Goal: Information Seeking & Learning: Understand process/instructions

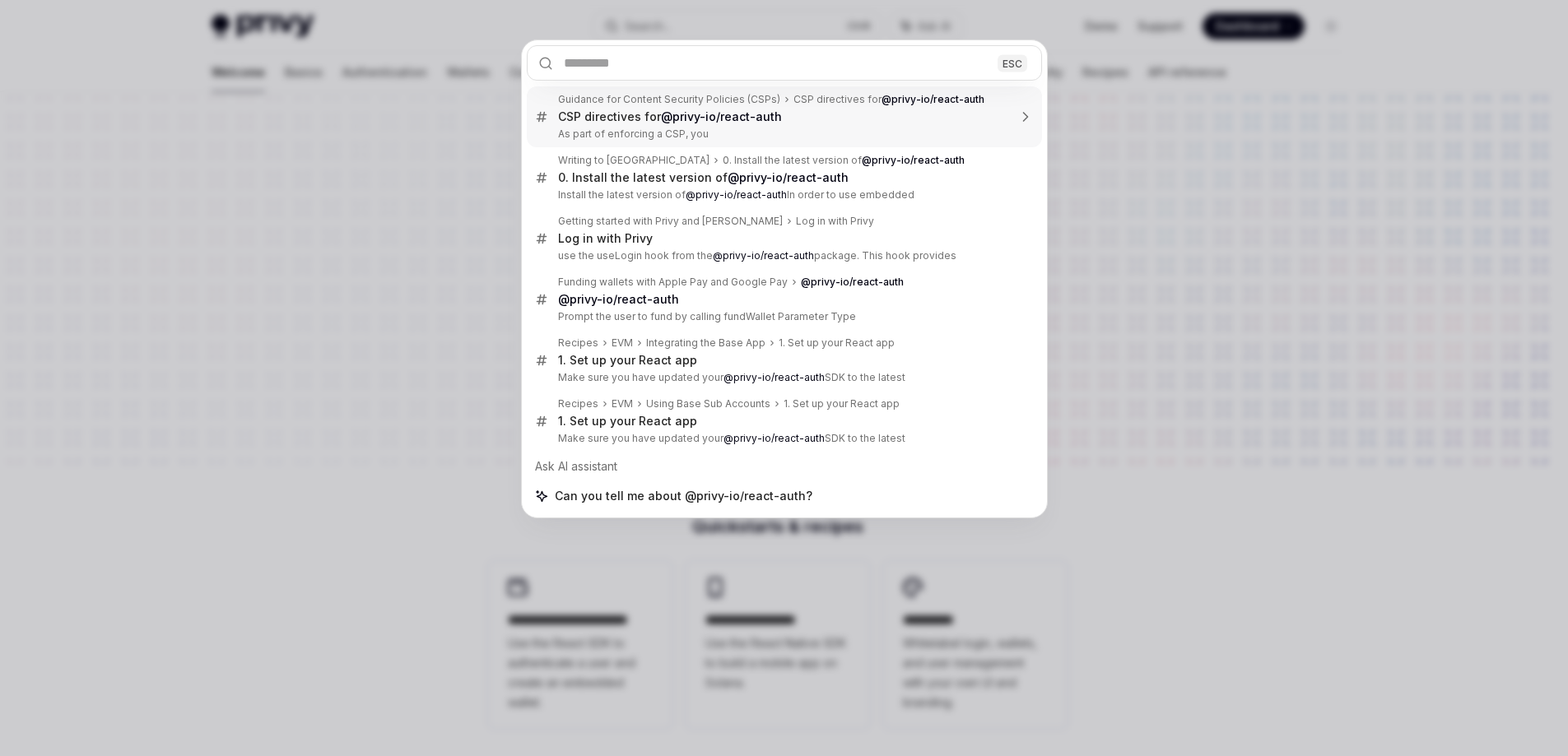
drag, startPoint x: 0, startPoint y: 0, endPoint x: 862, endPoint y: 105, distance: 868.4
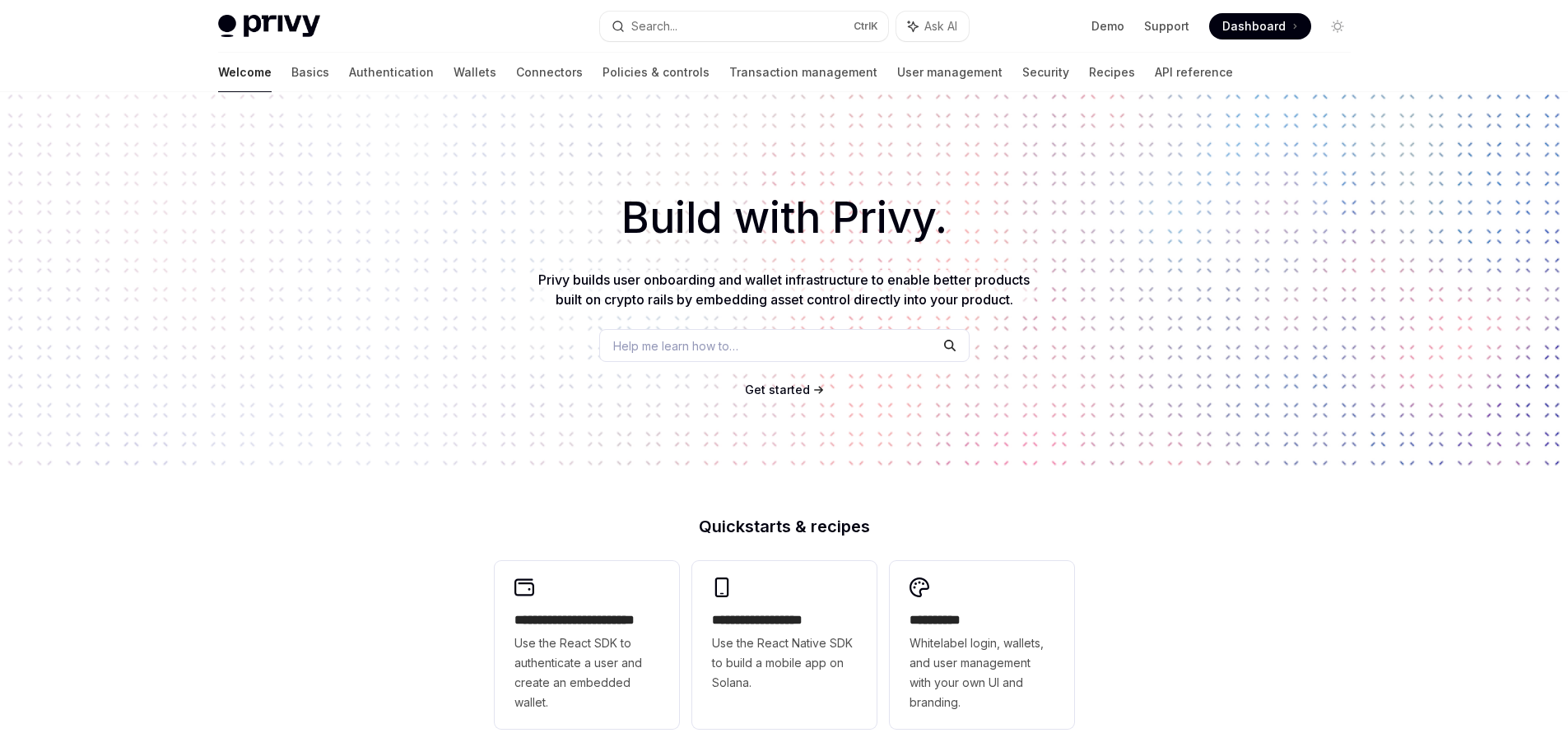
type textarea "*"
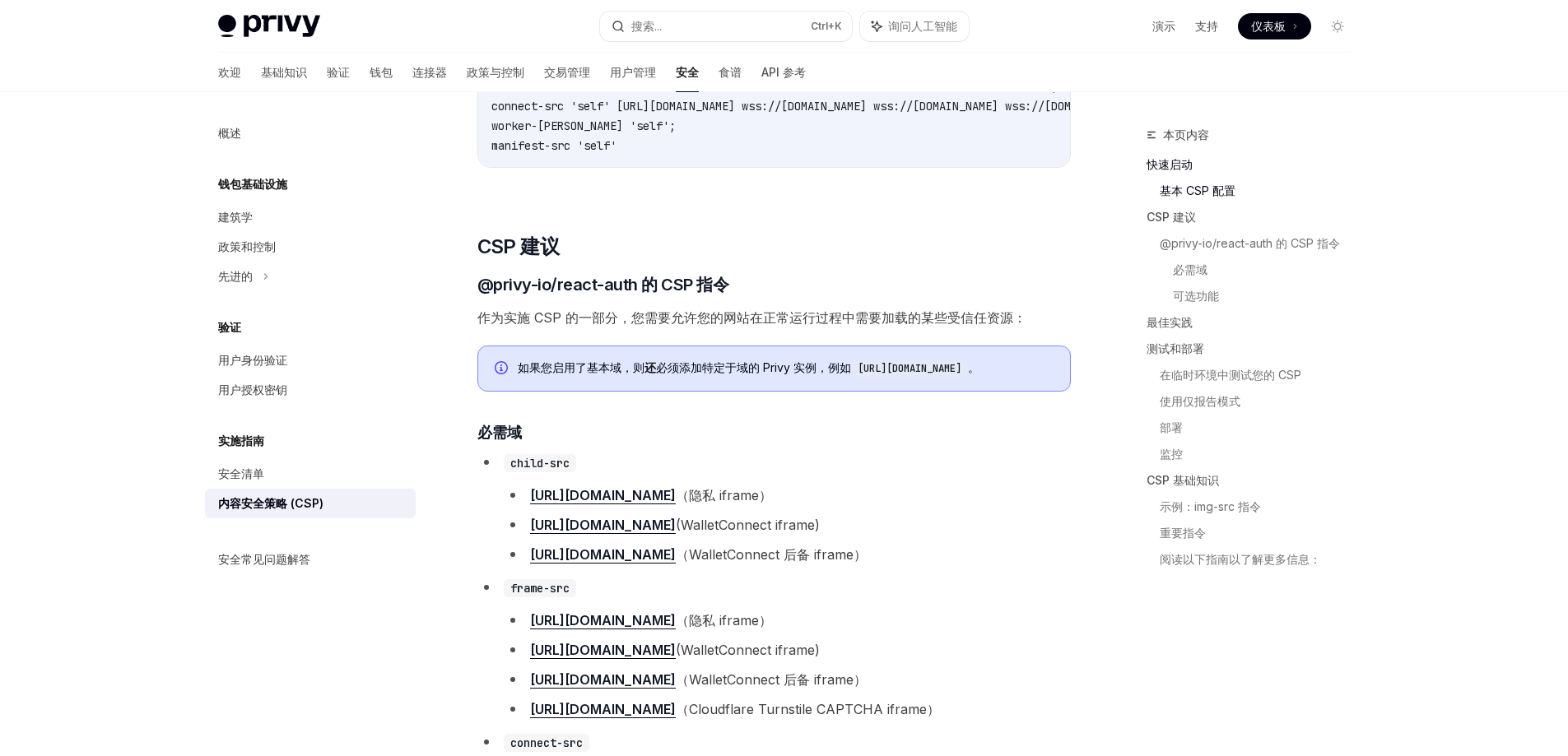
scroll to position [659, 0]
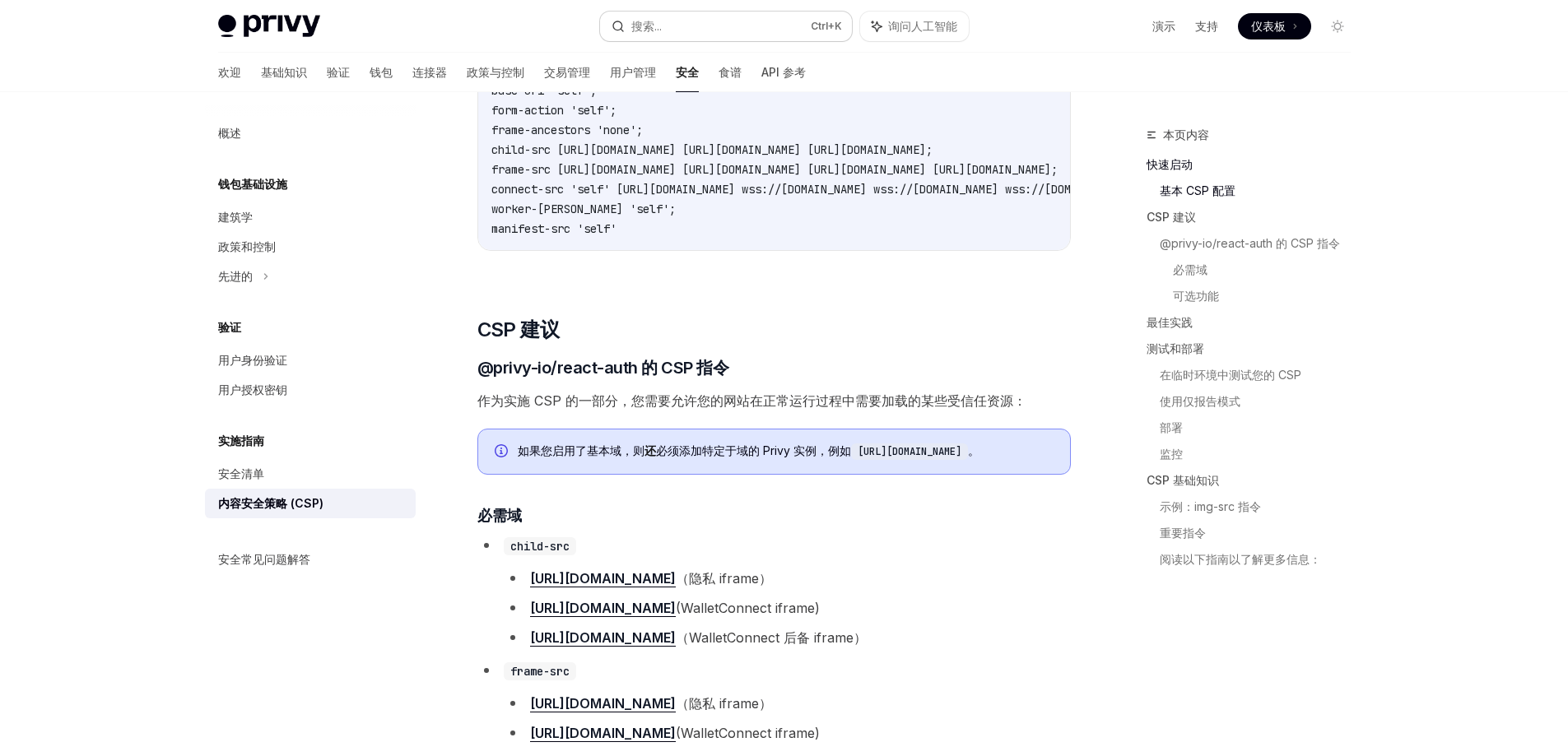
click at [734, 22] on button "搜索... Ctrl +K" at bounding box center [726, 26] width 251 height 29
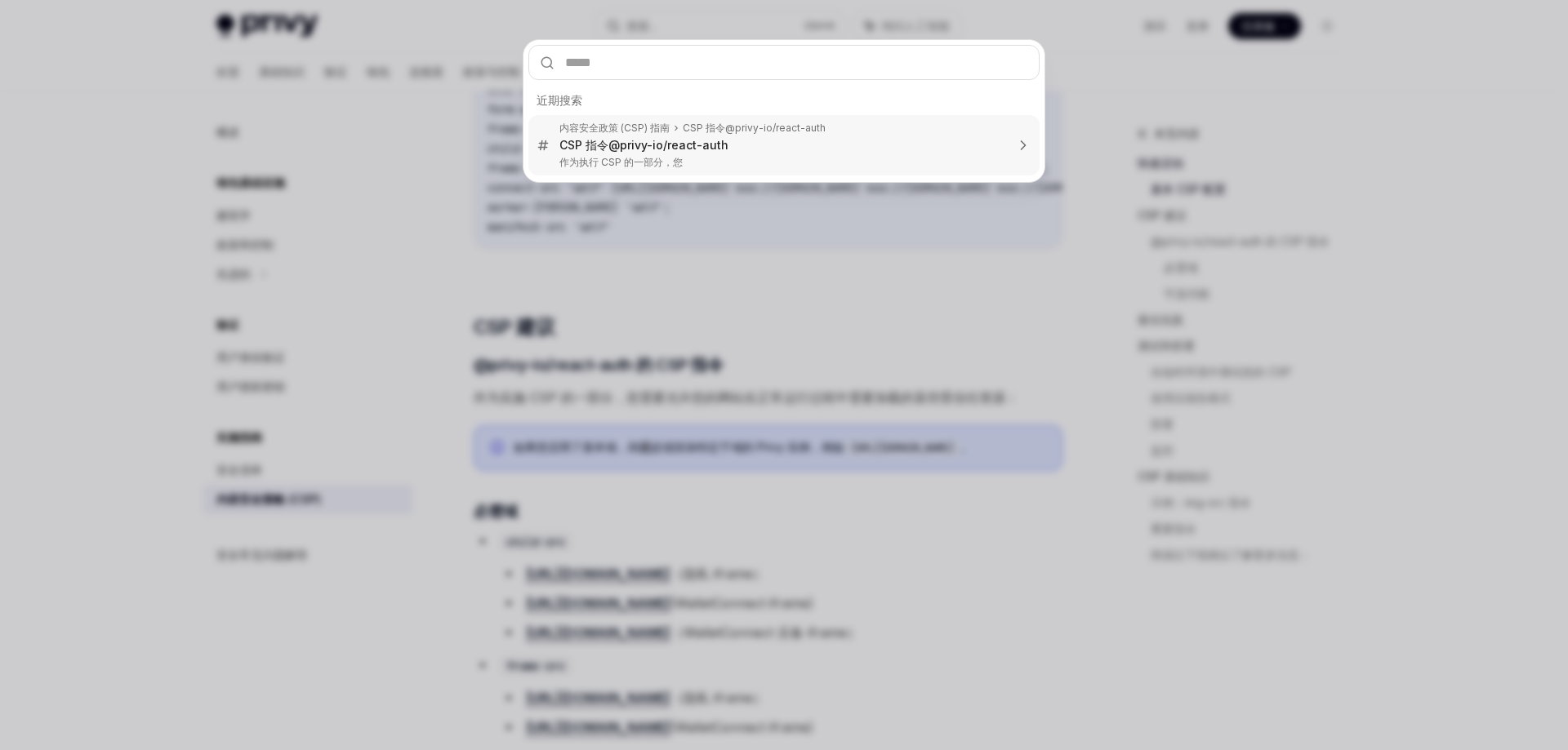
type input "**********"
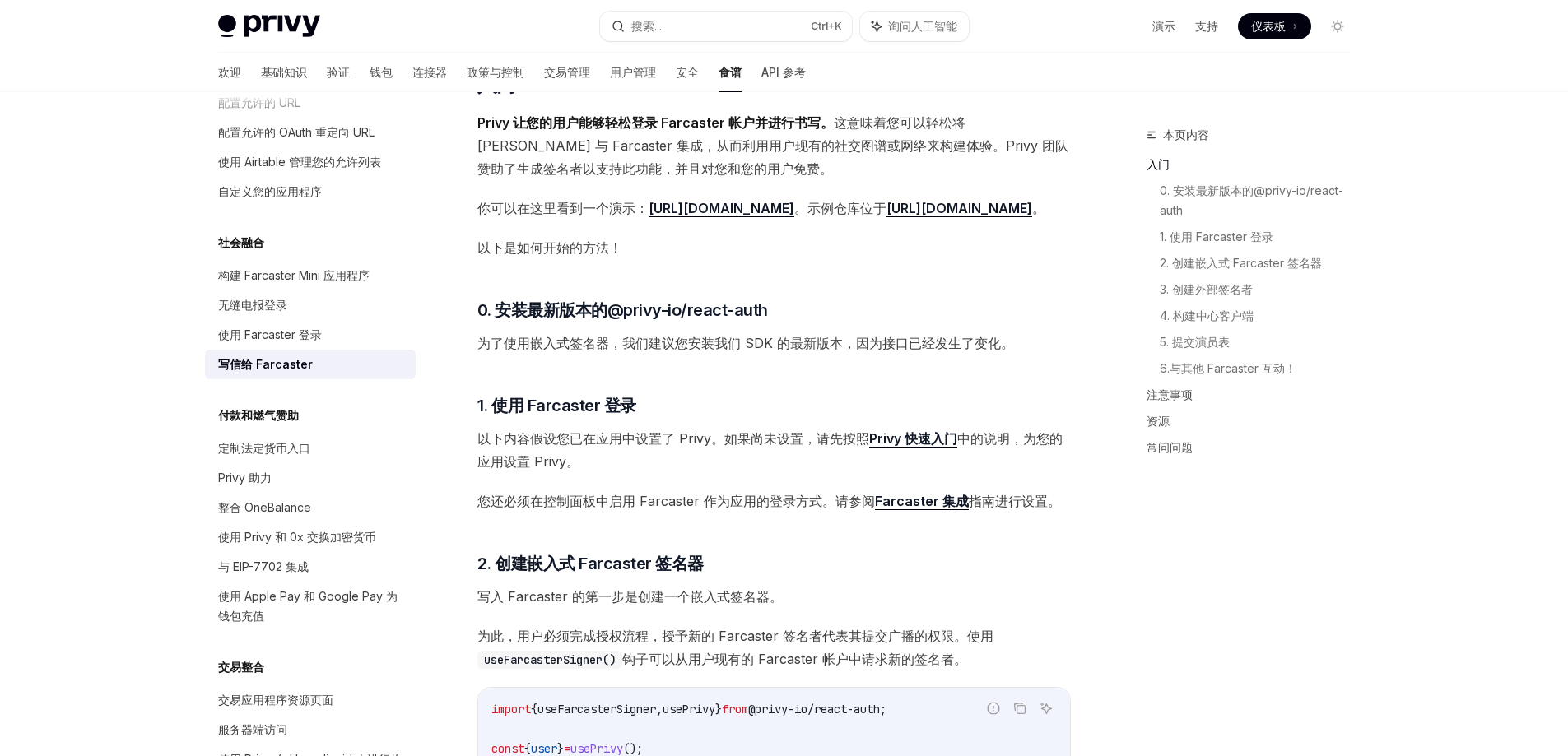
scroll to position [257, 0]
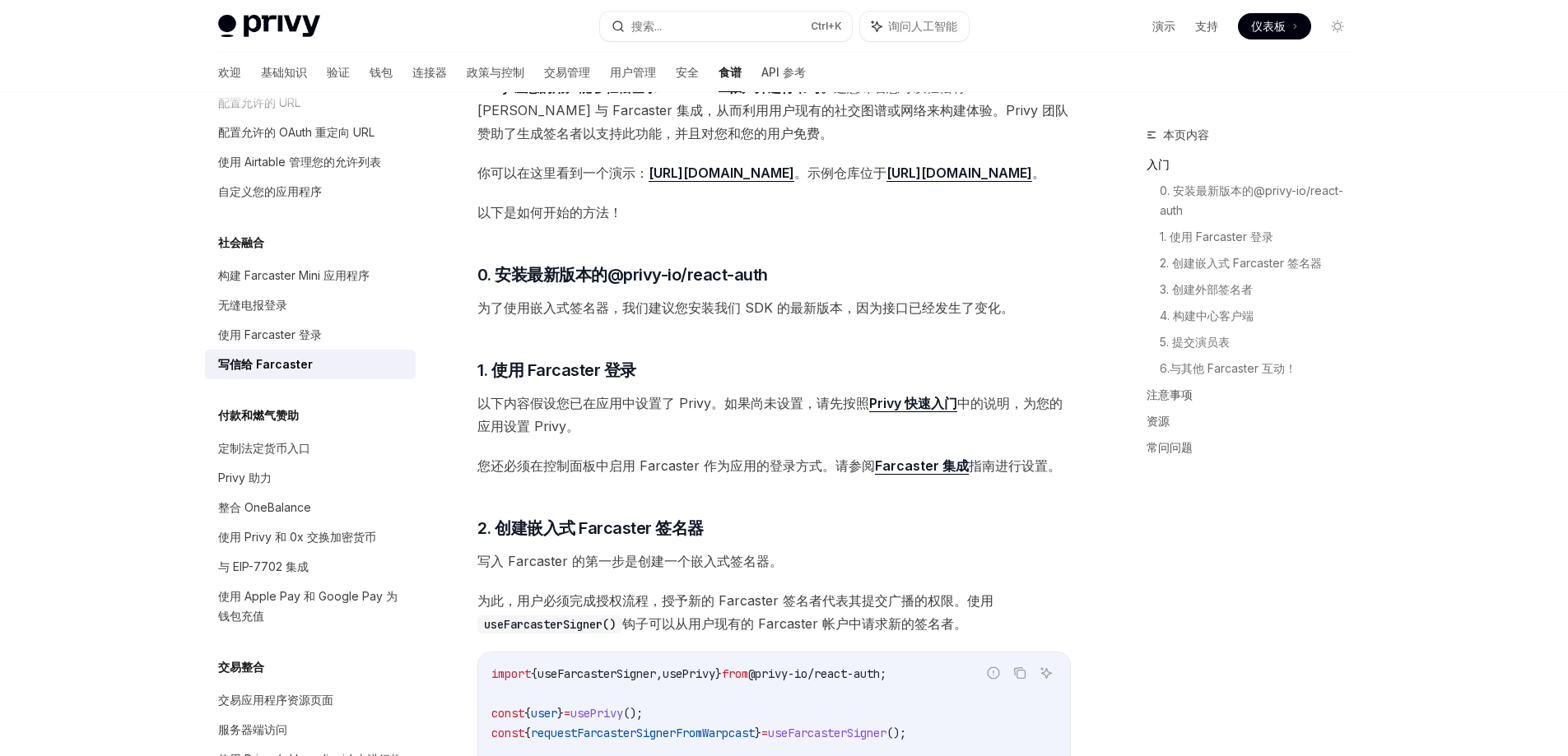
click at [900, 412] on font "Privy 快速入门" at bounding box center [913, 403] width 88 height 17
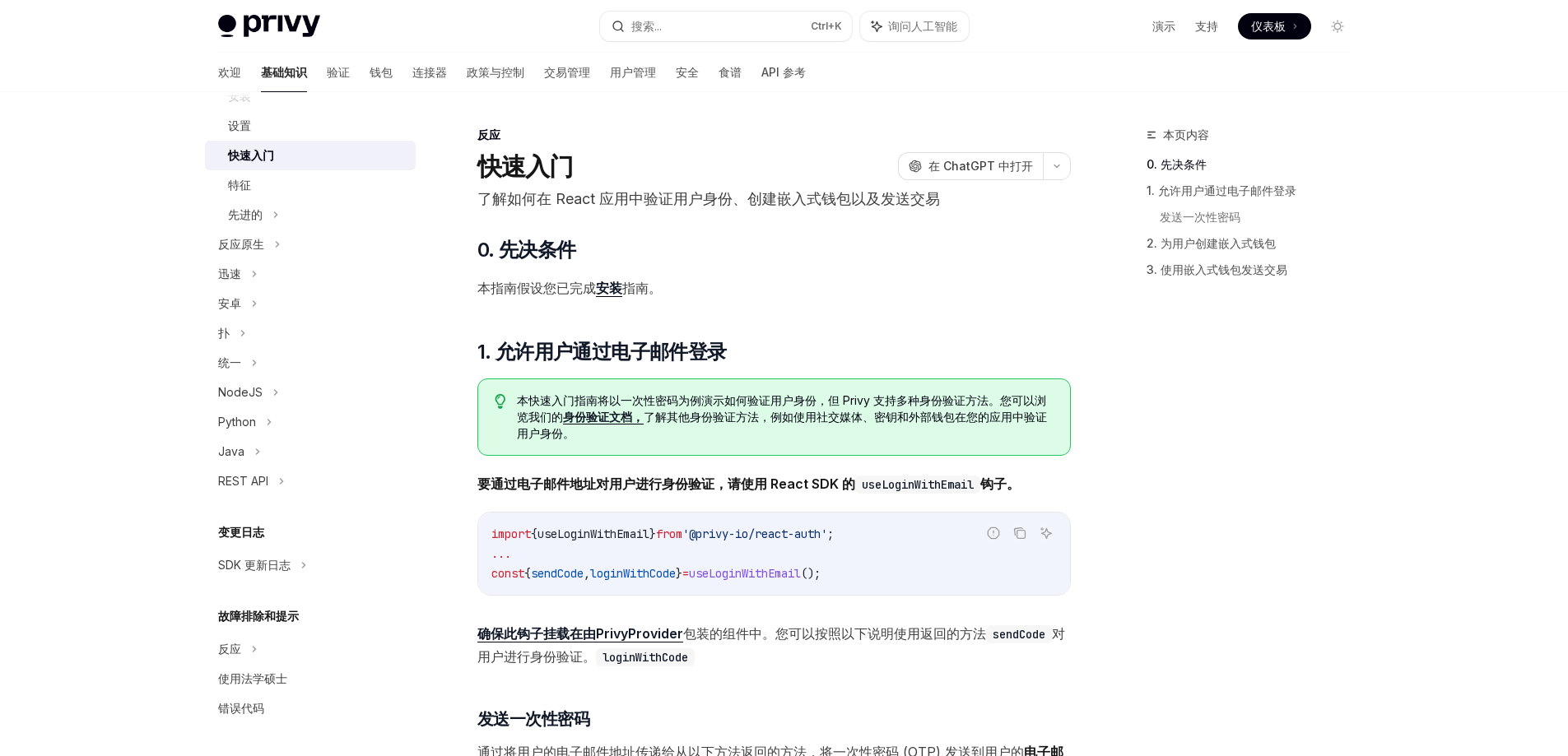
click at [606, 291] on font "安装" at bounding box center [609, 288] width 27 height 17
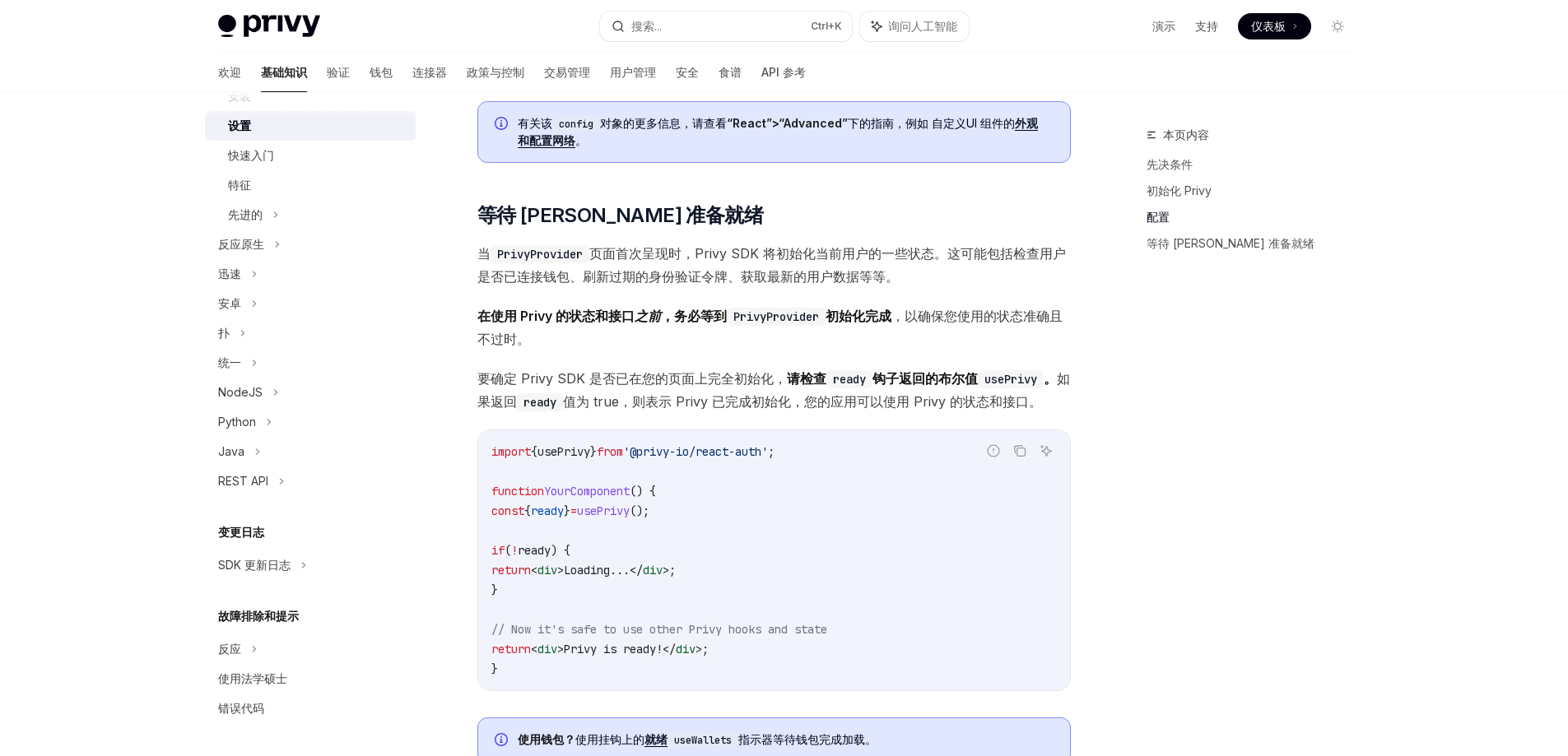
scroll to position [1646, 0]
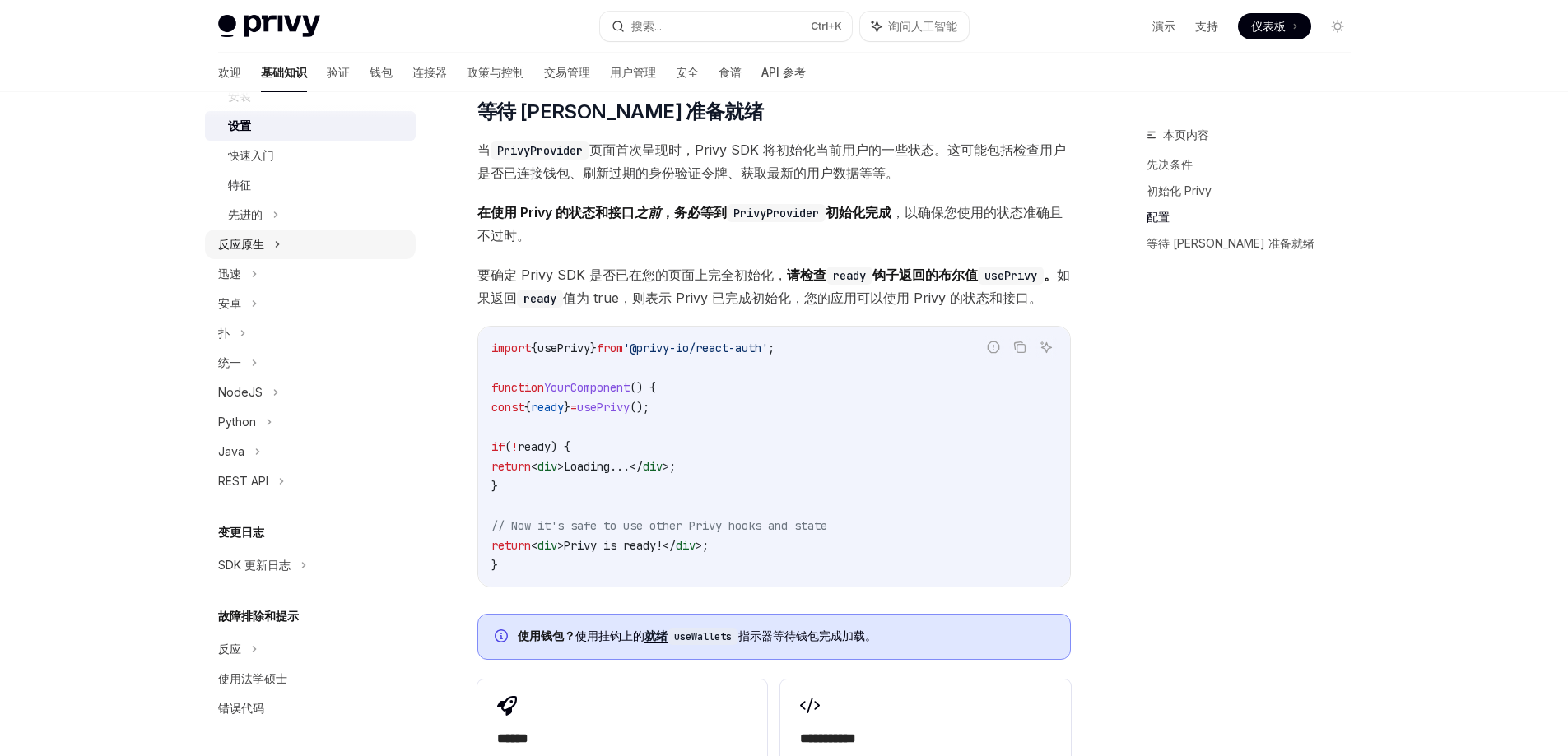
click at [251, 242] on font "反应原生" at bounding box center [241, 244] width 46 height 14
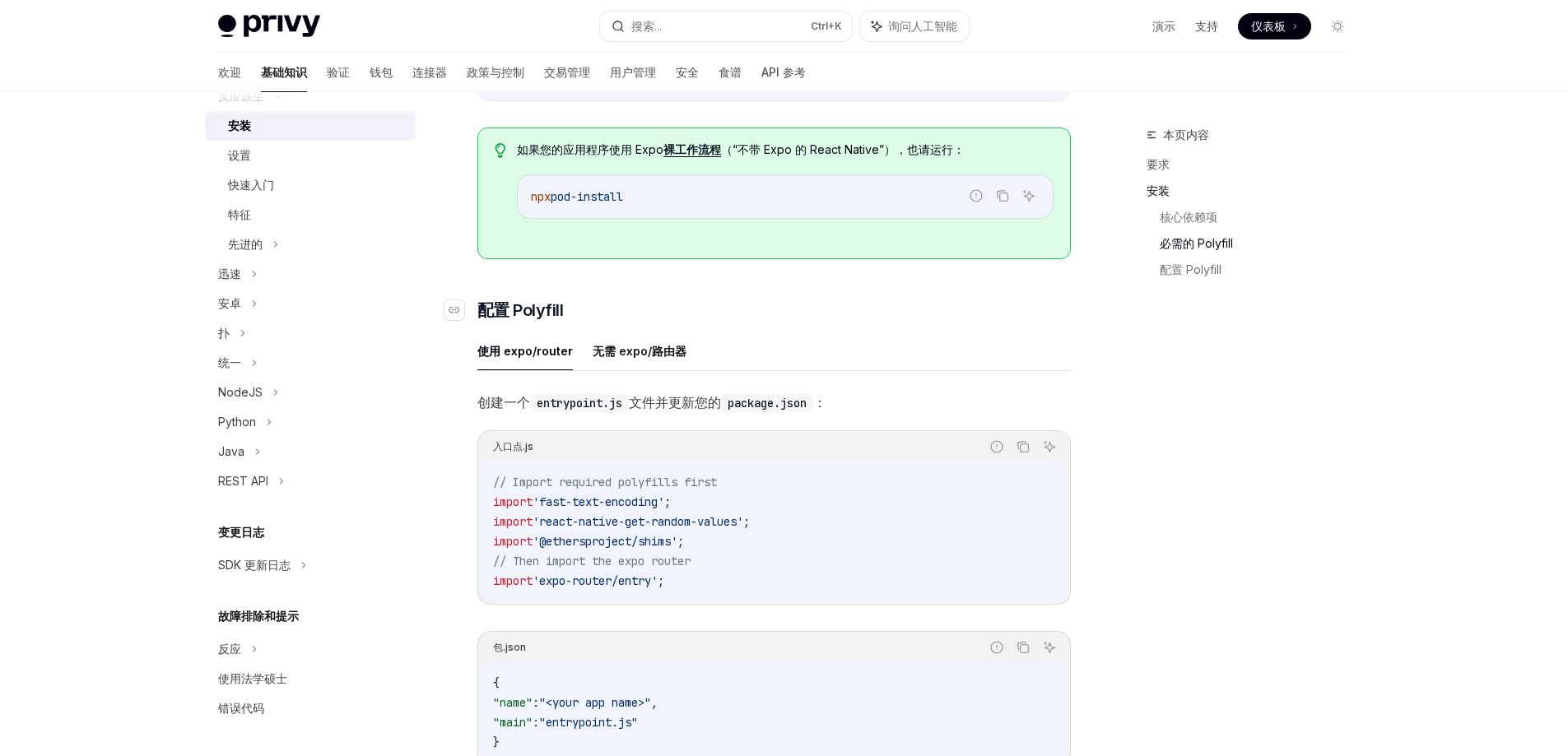
scroll to position [576, 0]
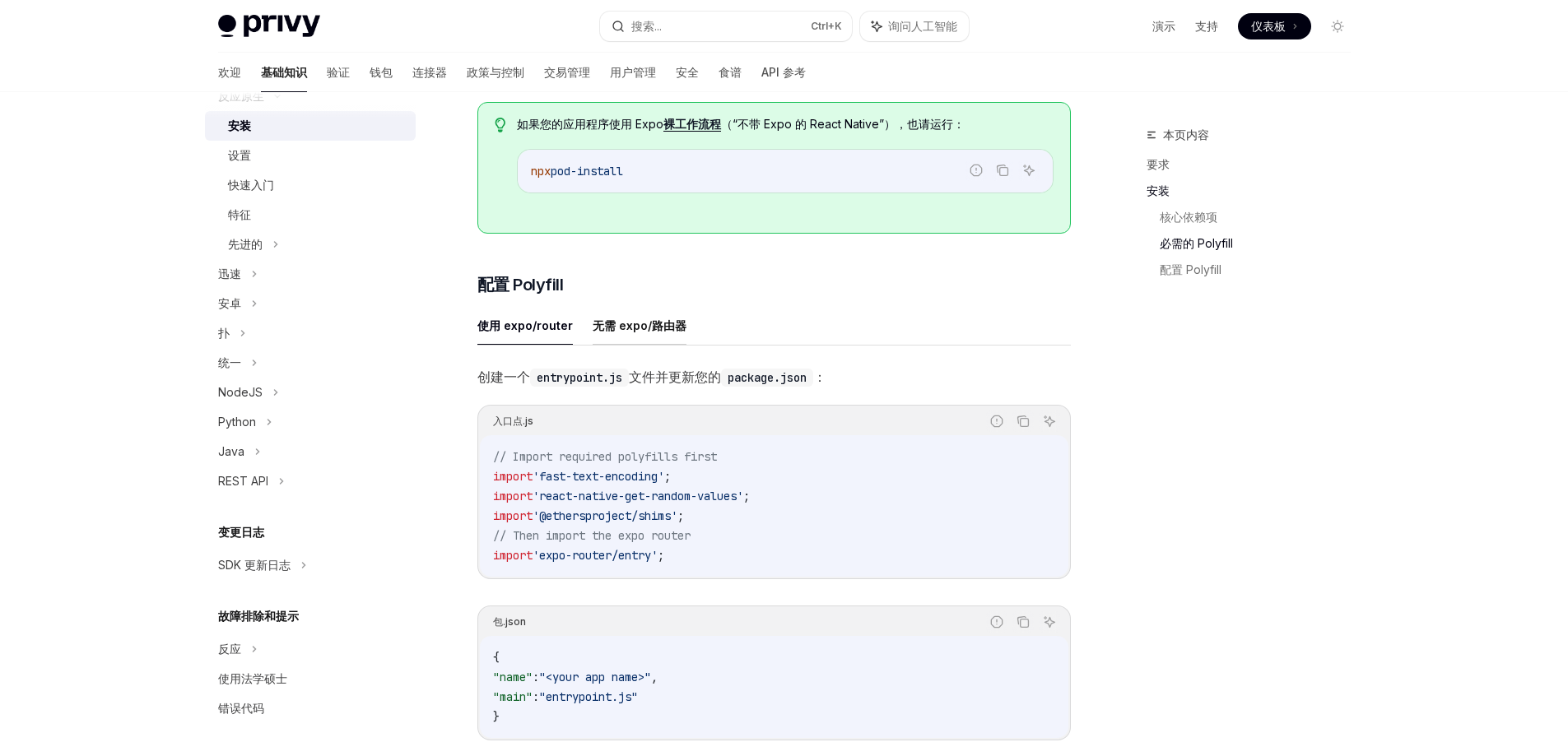
click at [612, 333] on font "无需 expo/路由器" at bounding box center [639, 326] width 94 height 14
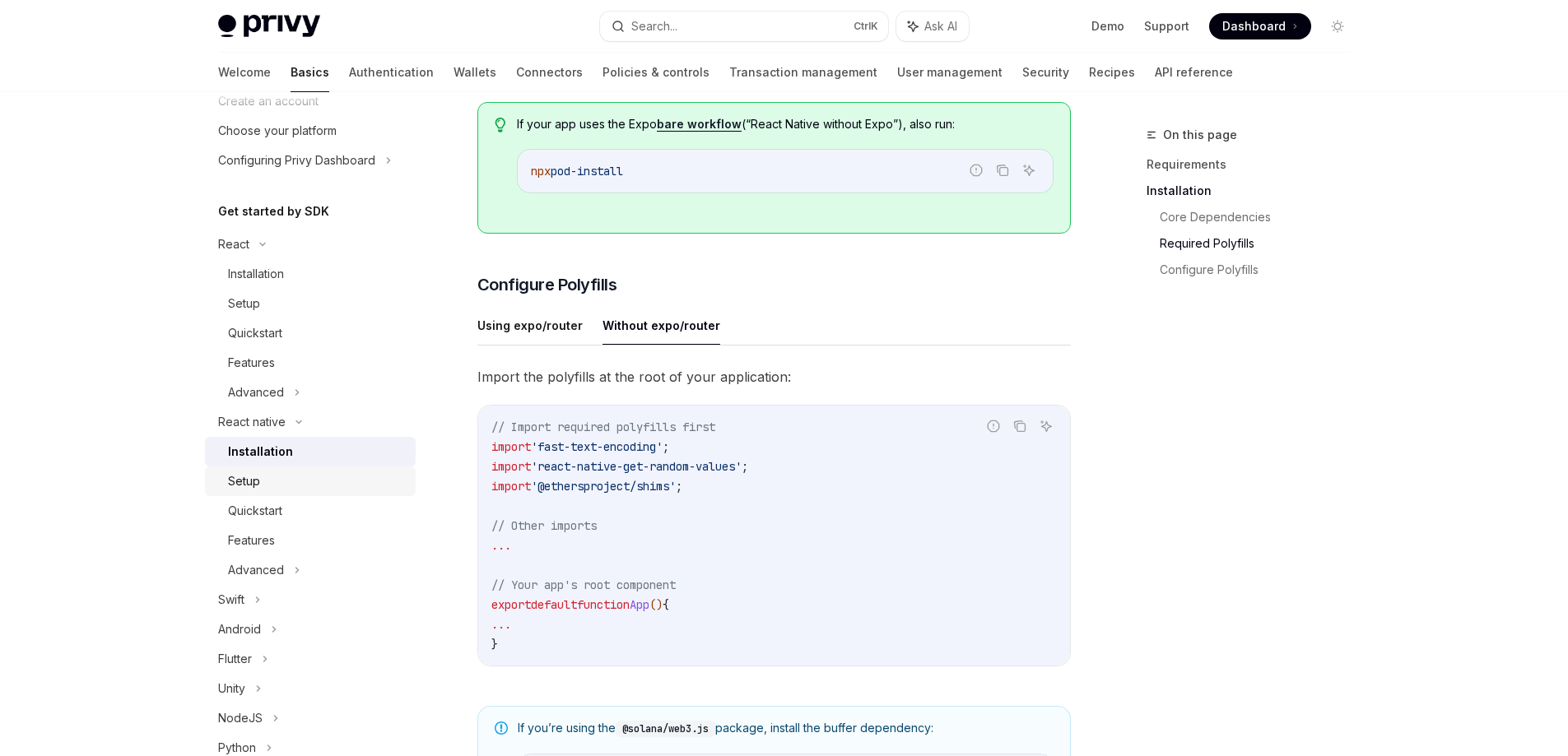
scroll to position [87, 0]
click at [245, 284] on div "Installation" at bounding box center [256, 277] width 56 height 19
type textarea "*"
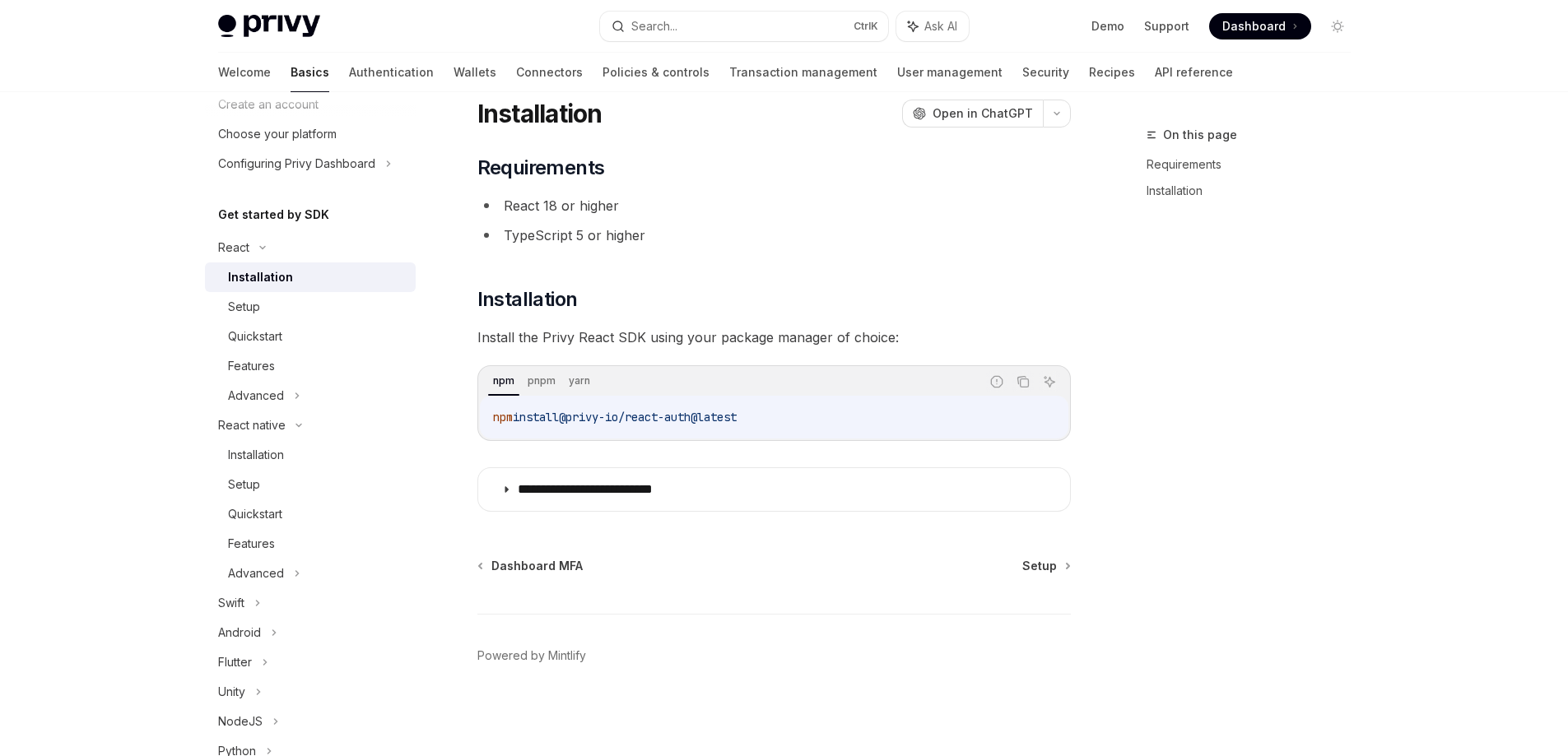
scroll to position [53, 0]
drag, startPoint x: 780, startPoint y: 422, endPoint x: 495, endPoint y: 420, distance: 285.0
click at [495, 420] on code "npm install @privy-io/react-auth@latest" at bounding box center [774, 417] width 562 height 19
copy span "npm install @privy-io/react-auth@latest"
